Goal: Task Accomplishment & Management: Use online tool/utility

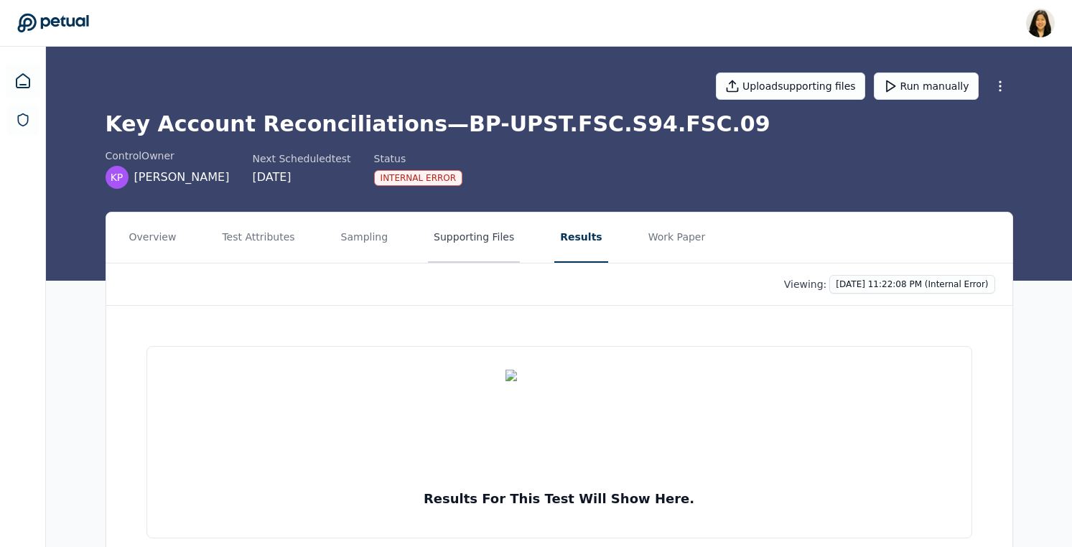
click at [458, 235] on button "Supporting Files" at bounding box center [474, 237] width 92 height 50
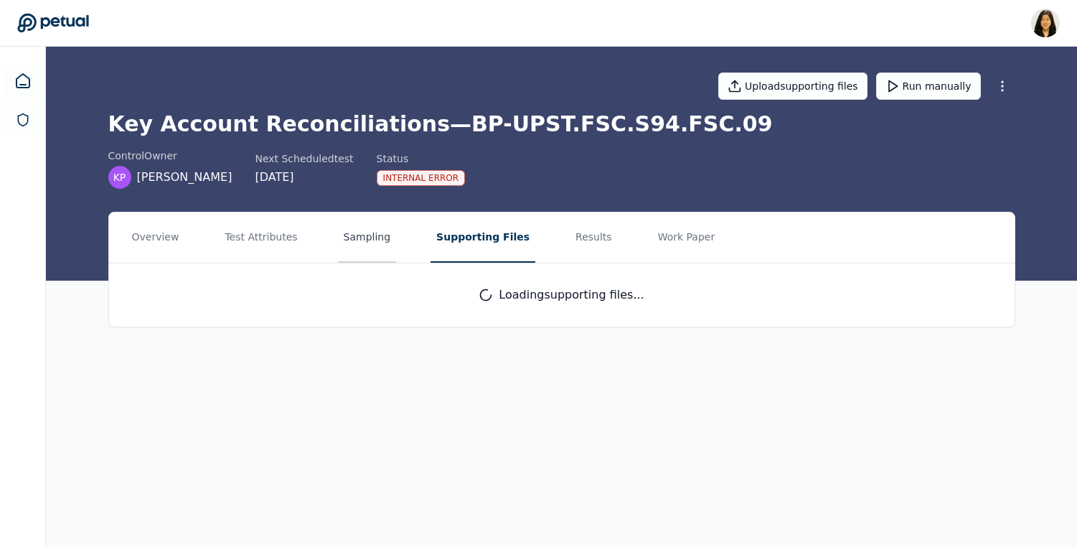
click at [350, 237] on button "Sampling" at bounding box center [367, 237] width 59 height 50
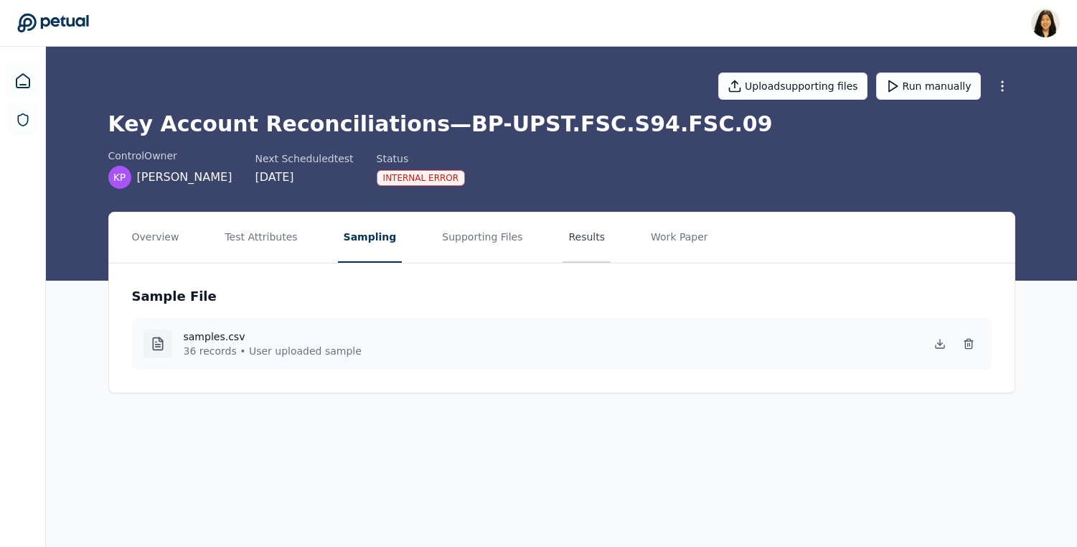
click at [587, 241] on button "Results" at bounding box center [587, 237] width 48 height 50
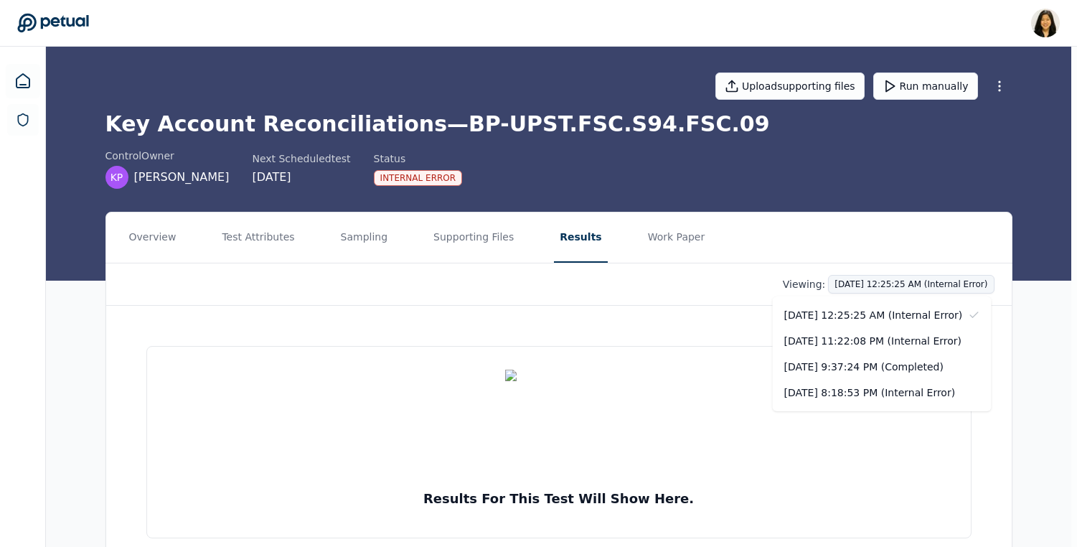
click at [977, 284] on html "[PERSON_NAME] [PERSON_NAME][EMAIL_ADDRESS] Sign out Upload supporting files Run…" at bounding box center [538, 301] width 1077 height 602
click at [900, 363] on div "[DATE] 9:37:24 PM (Completed)" at bounding box center [882, 367] width 219 height 26
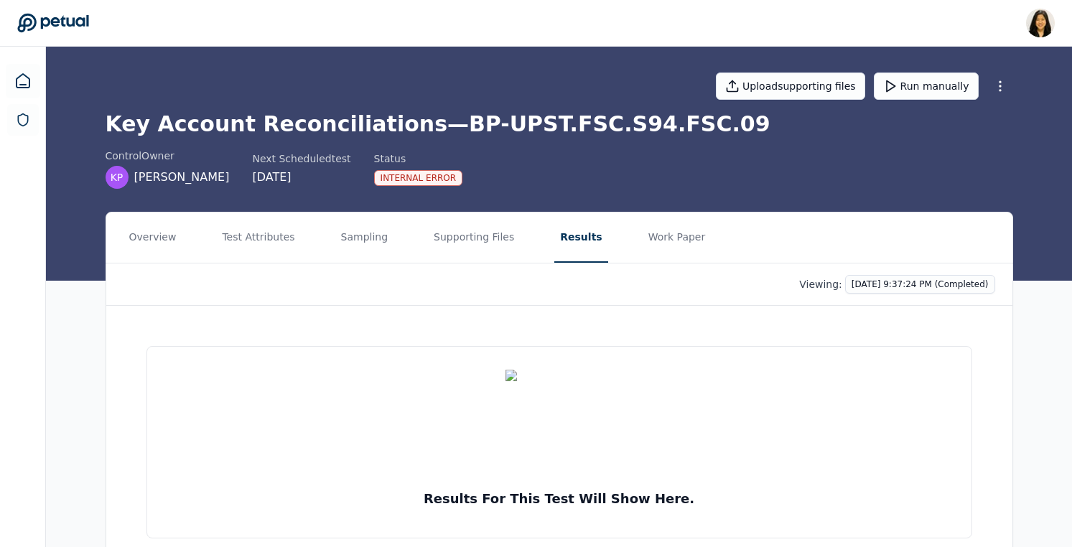
scroll to position [41, 0]
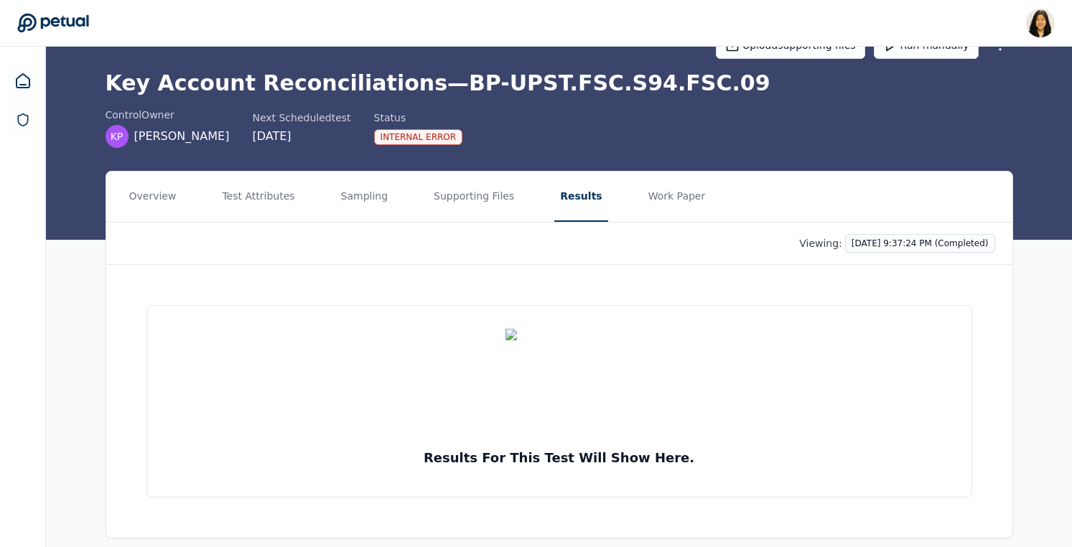
click at [745, 289] on div "Results for this test will show here." at bounding box center [559, 401] width 906 height 273
click at [441, 199] on button "Supporting Files" at bounding box center [474, 197] width 92 height 50
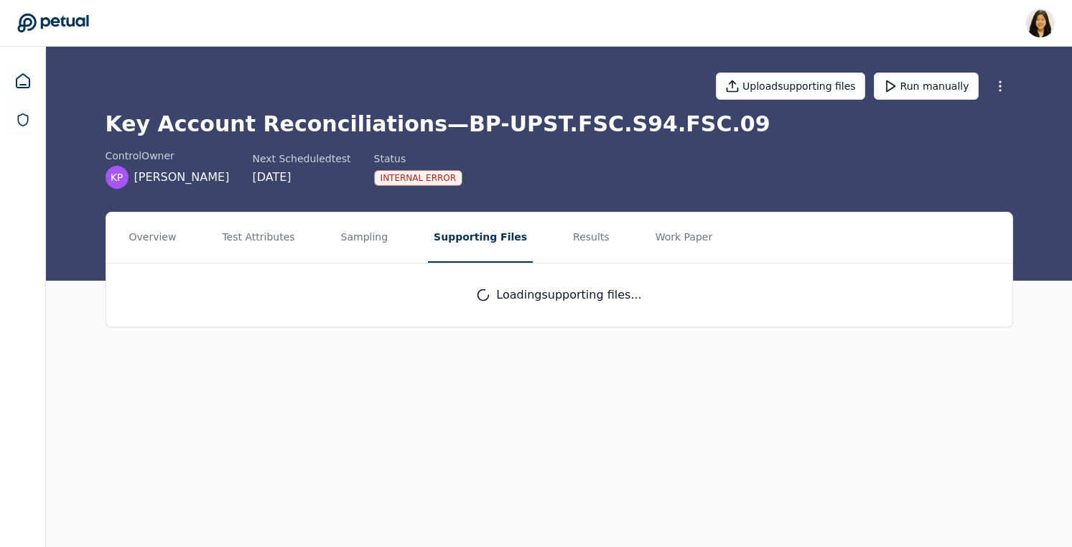
scroll to position [0, 0]
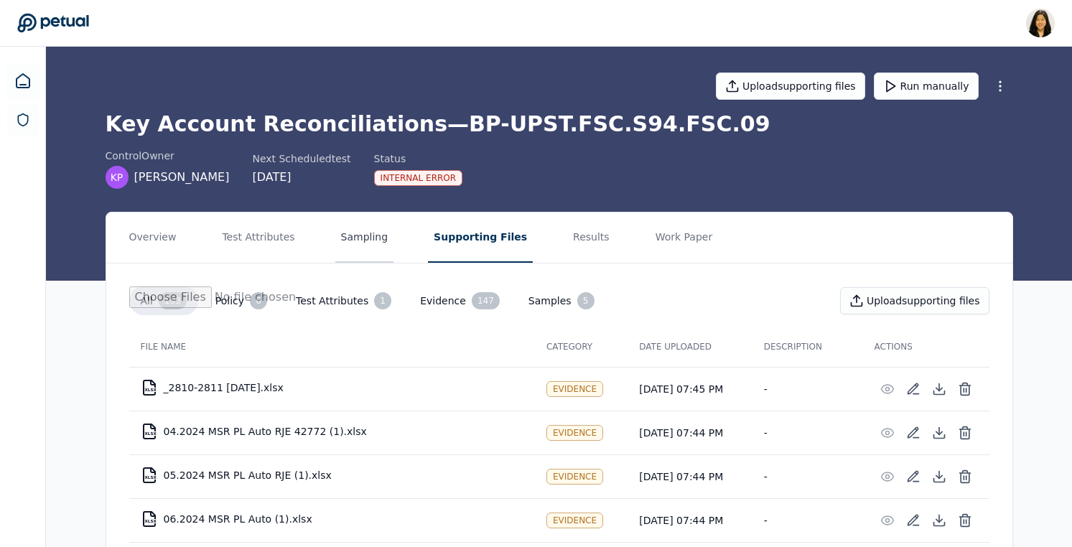
click at [362, 240] on button "Sampling" at bounding box center [364, 237] width 59 height 50
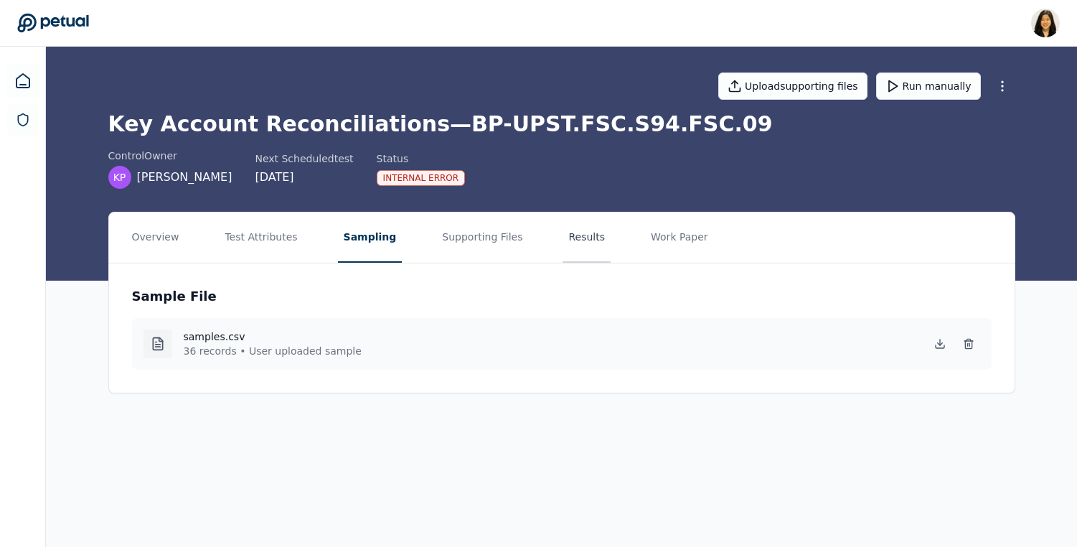
click at [586, 246] on button "Results" at bounding box center [587, 237] width 48 height 50
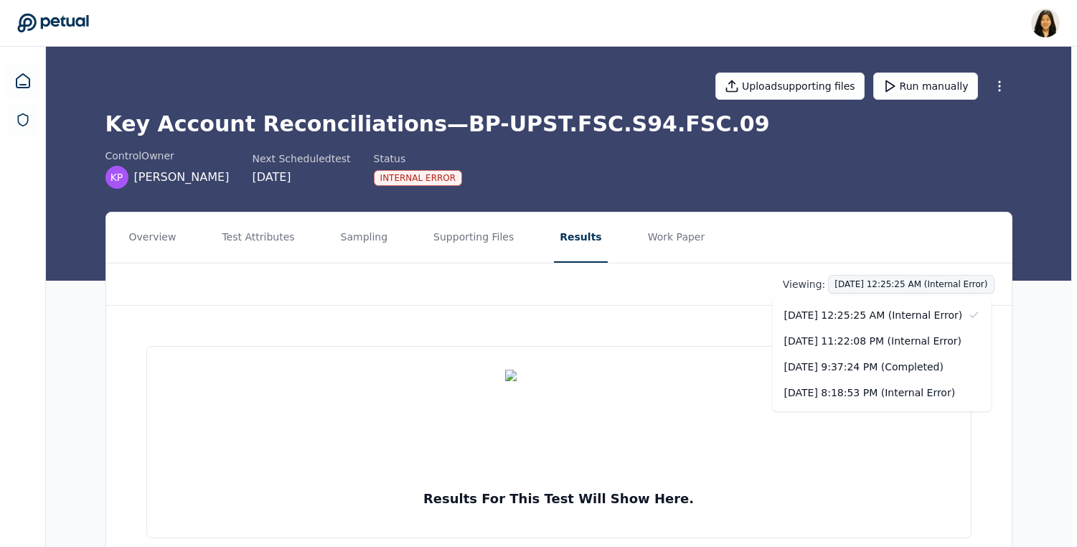
click at [886, 288] on html "[PERSON_NAME] [PERSON_NAME][EMAIL_ADDRESS] Sign out Upload supporting files Run…" at bounding box center [538, 301] width 1077 height 602
click at [877, 370] on div "[DATE] 9:37:24 PM (Completed)" at bounding box center [882, 367] width 219 height 26
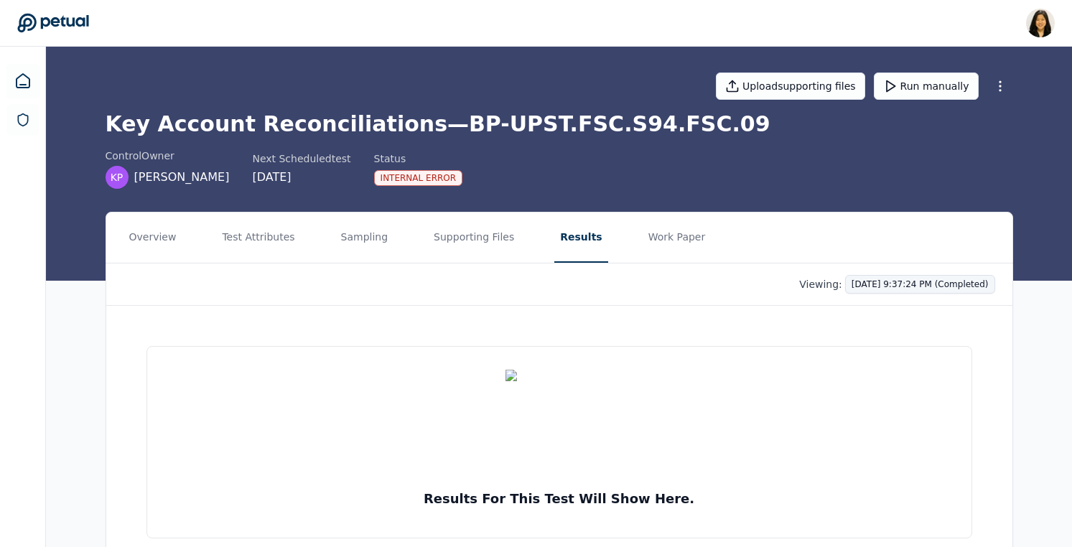
click at [889, 282] on html "[PERSON_NAME] [PERSON_NAME][EMAIL_ADDRESS] Sign out Upload supporting files Run…" at bounding box center [536, 301] width 1072 height 602
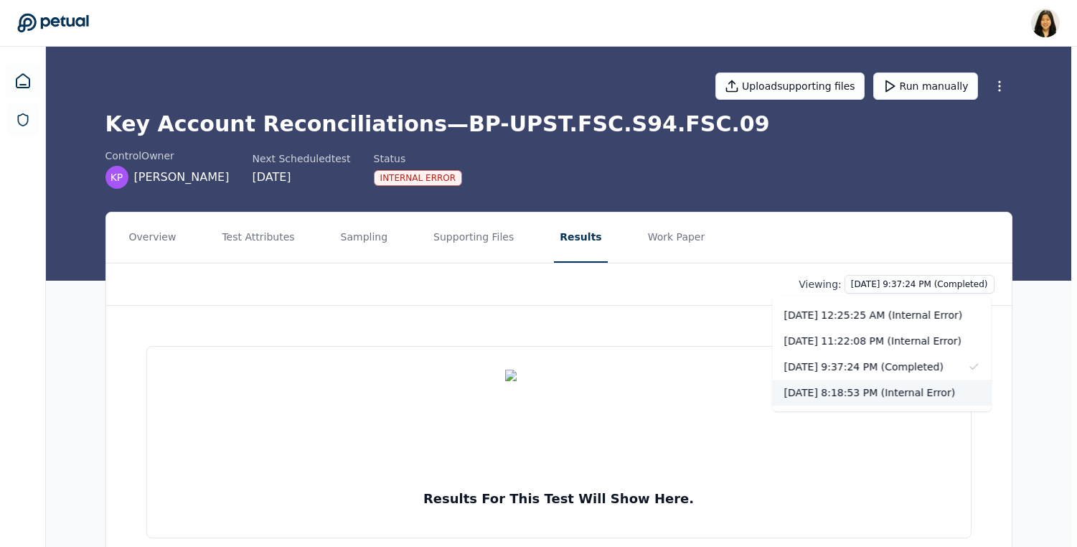
click at [884, 389] on div "[DATE] 8:18:53 PM (Internal Error)" at bounding box center [882, 393] width 219 height 26
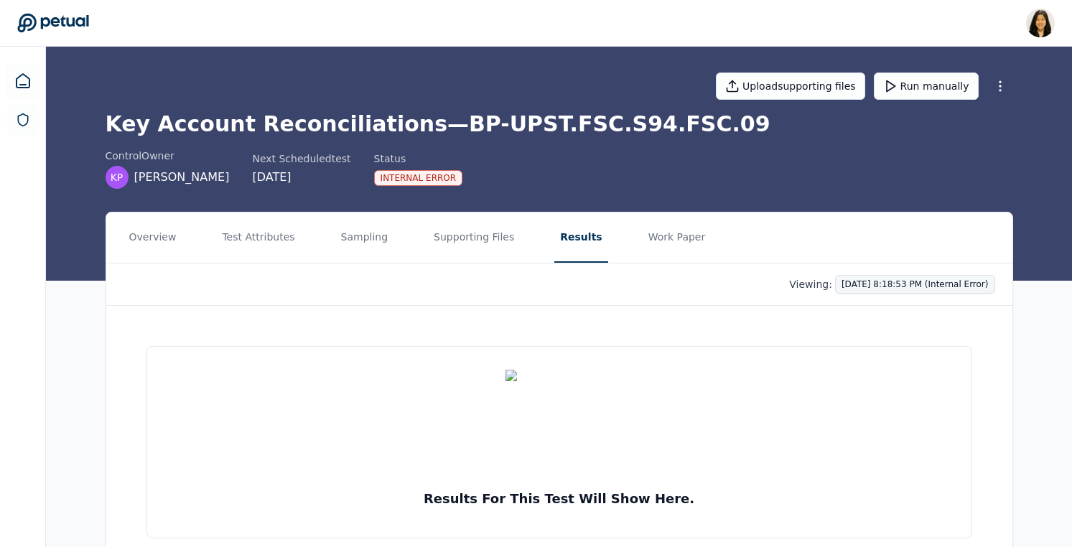
click at [864, 284] on html "[PERSON_NAME] [PERSON_NAME][EMAIL_ADDRESS] Sign out Upload supporting files Run…" at bounding box center [536, 301] width 1072 height 602
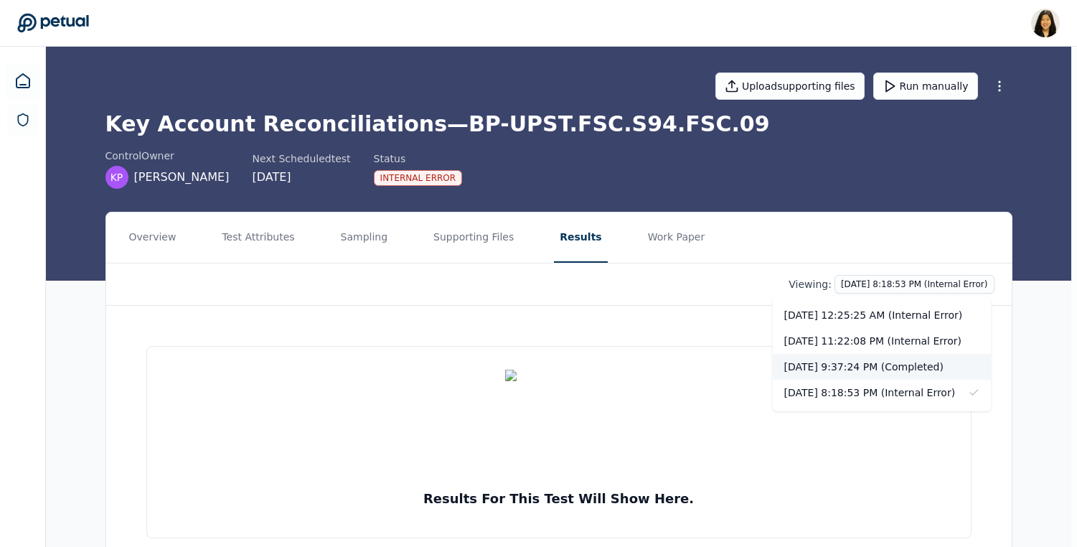
click at [863, 361] on div "[DATE] 9:37:24 PM (Completed)" at bounding box center [882, 367] width 219 height 26
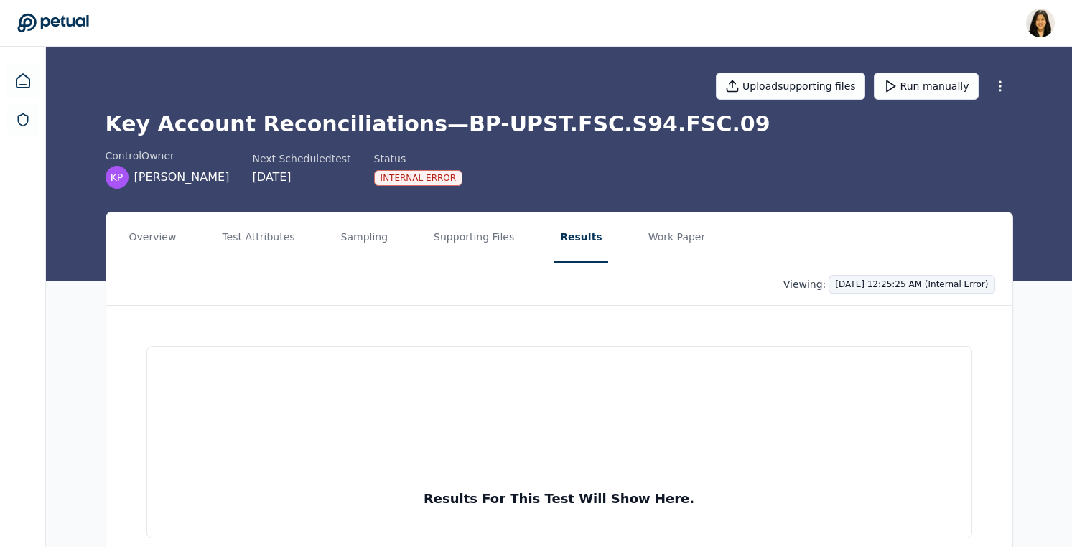
click at [856, 284] on html "Renee Park renee.park@petual.ai Sign out Upload supporting files Run manually K…" at bounding box center [536, 301] width 1072 height 602
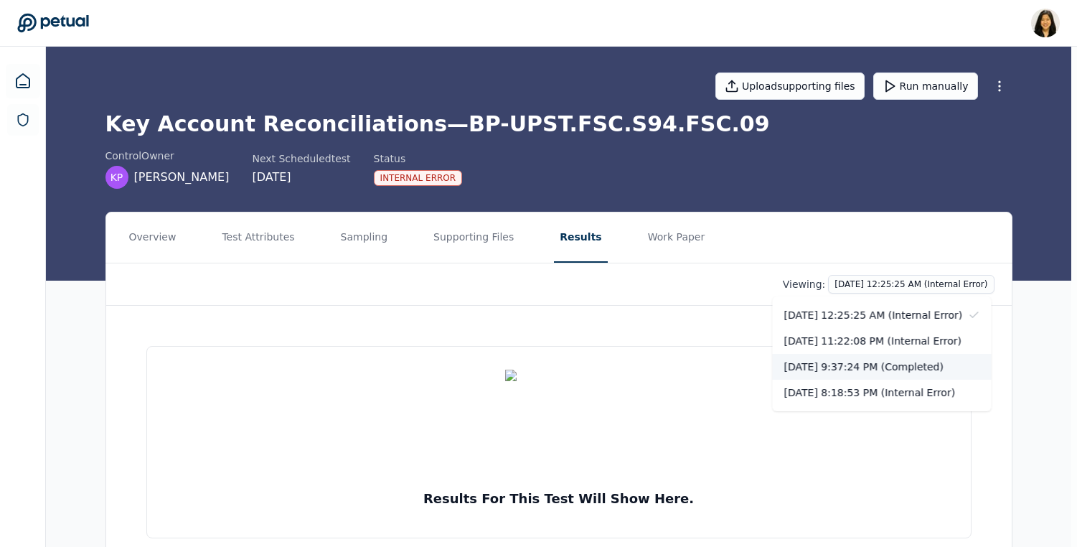
click at [856, 370] on div "10/2/2025, 9:37:24 PM (Completed)" at bounding box center [882, 367] width 219 height 26
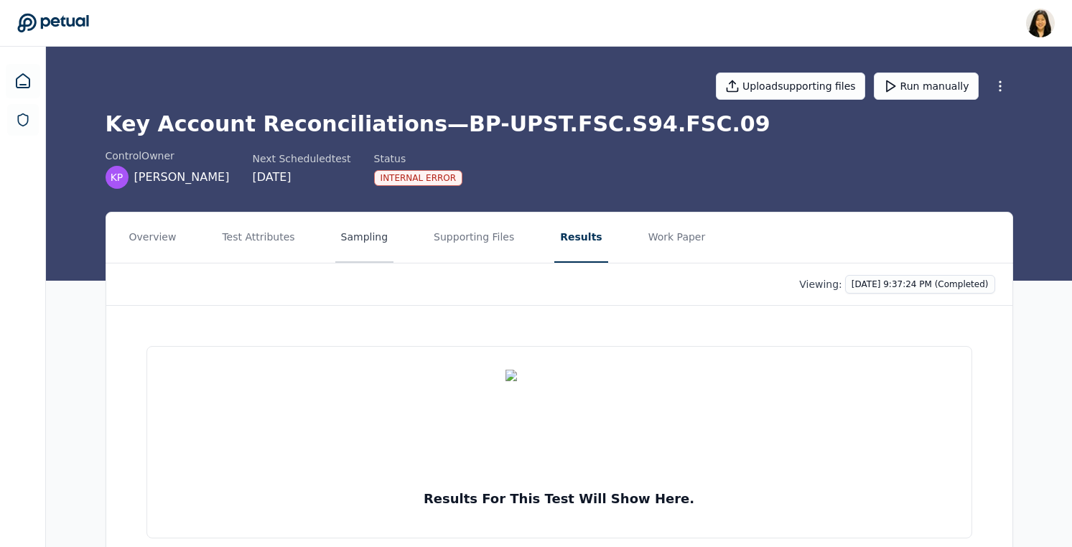
click at [345, 240] on button "Sampling" at bounding box center [364, 237] width 59 height 50
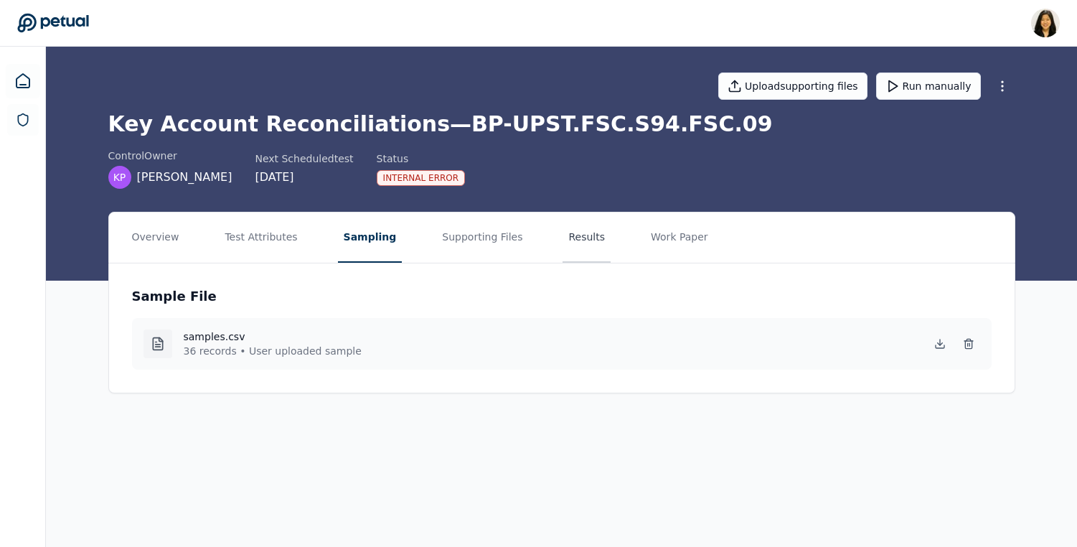
click at [586, 238] on button "Results" at bounding box center [587, 237] width 48 height 50
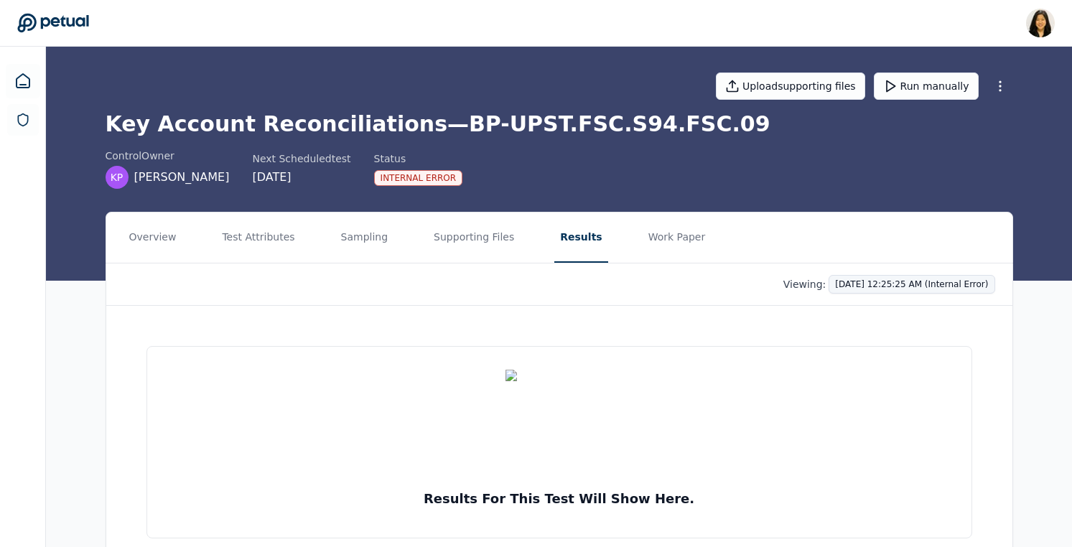
click at [848, 289] on html "Renee Park renee.park@petual.ai Sign out Upload supporting files Run manually K…" at bounding box center [536, 301] width 1072 height 602
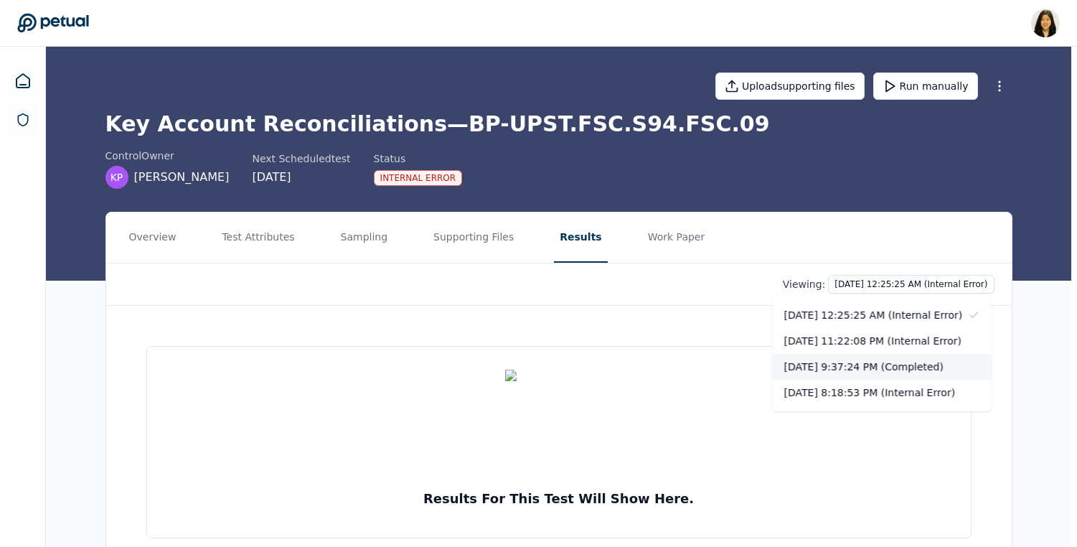
click at [837, 369] on div "[DATE] 9:37:24 PM (Completed)" at bounding box center [882, 367] width 219 height 26
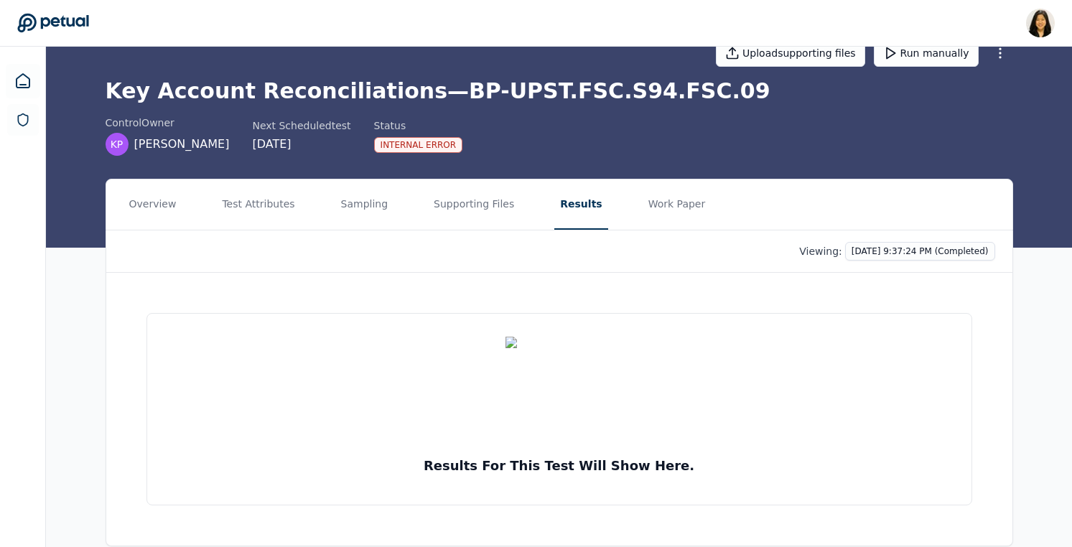
scroll to position [5, 0]
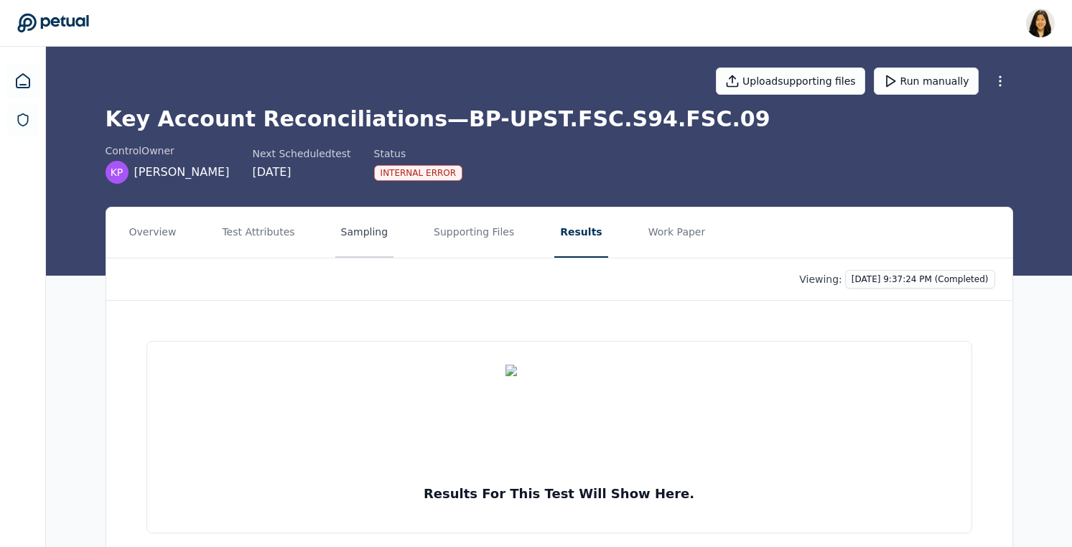
click at [350, 232] on button "Sampling" at bounding box center [364, 232] width 59 height 50
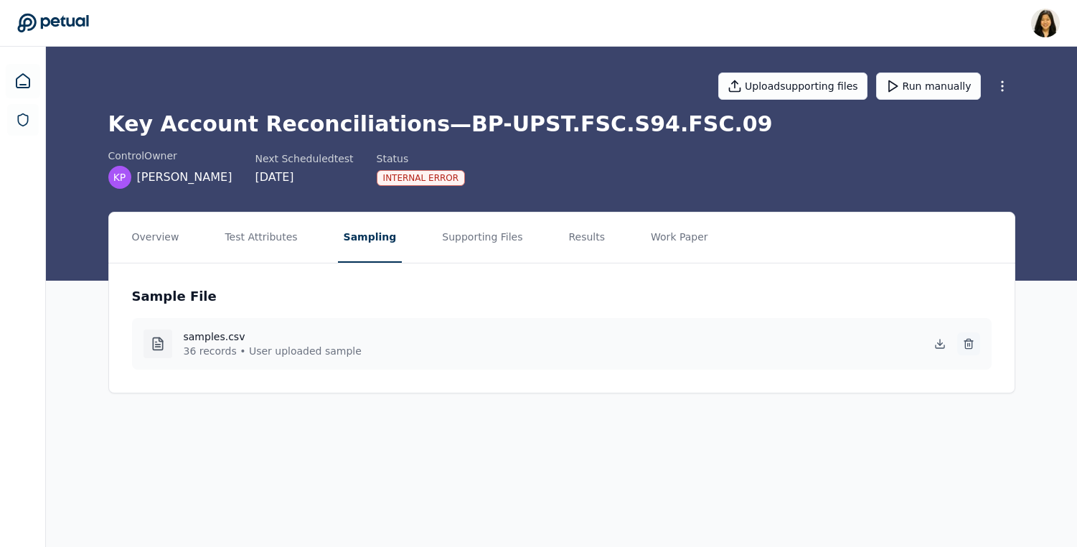
click at [972, 347] on icon at bounding box center [968, 345] width 6 height 8
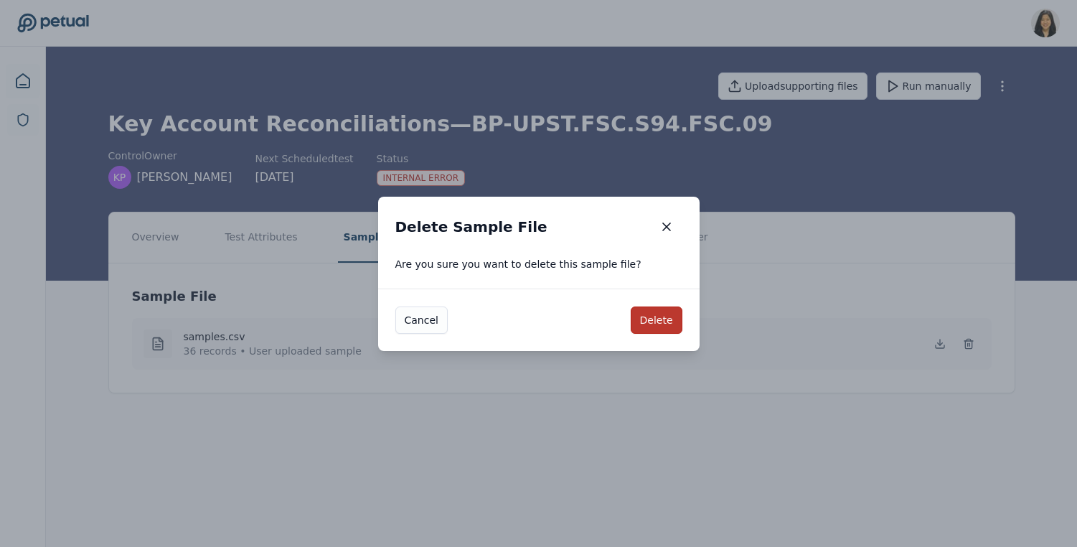
click at [662, 319] on button "Delete" at bounding box center [657, 319] width 52 height 27
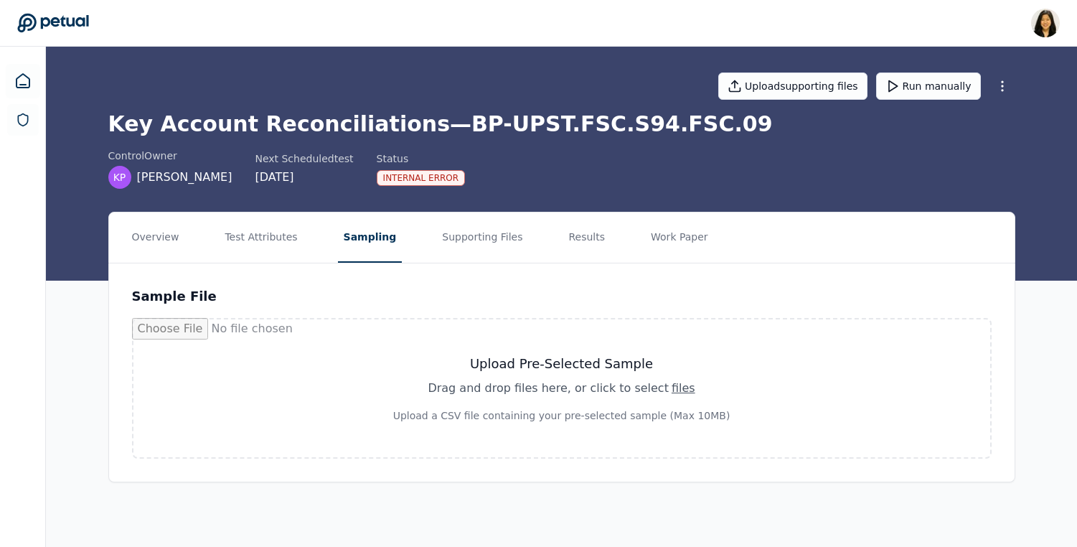
click at [635, 373] on h3 "Upload Pre-Selected Sample" at bounding box center [562, 364] width 788 height 20
type input "**********"
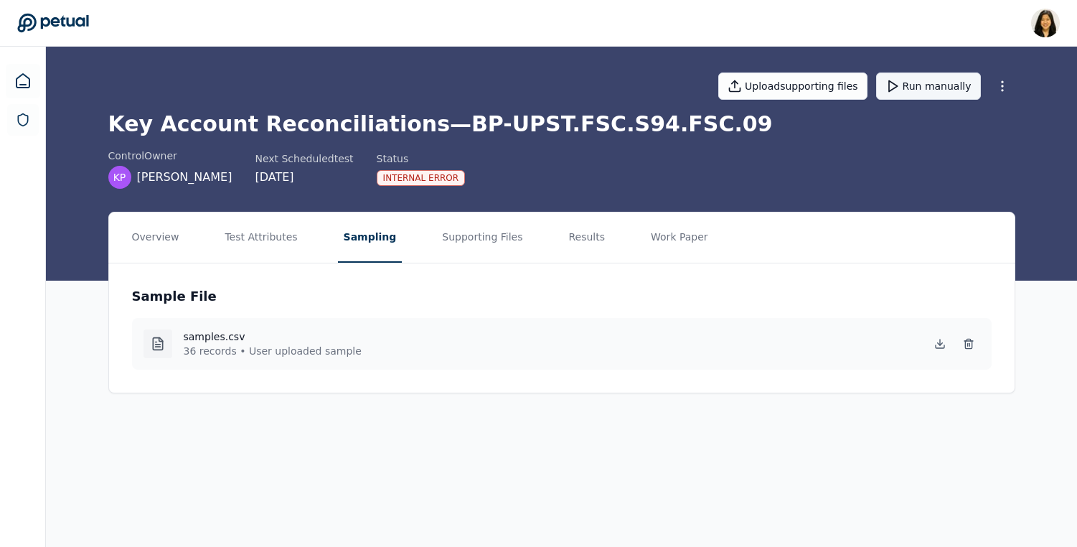
click at [924, 93] on button "Run manually" at bounding box center [928, 85] width 105 height 27
click at [468, 231] on button "Supporting Files" at bounding box center [482, 237] width 92 height 50
